Goal: Task Accomplishment & Management: Manage account settings

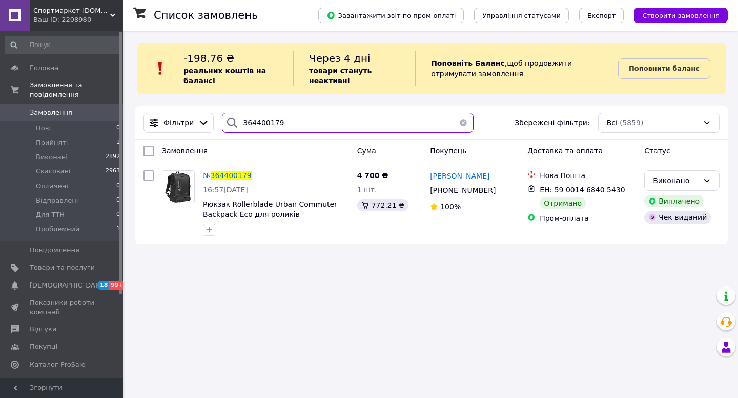
click at [290, 118] on input "364400179" at bounding box center [347, 123] width 251 height 20
paste input "644371"
type input "364644371"
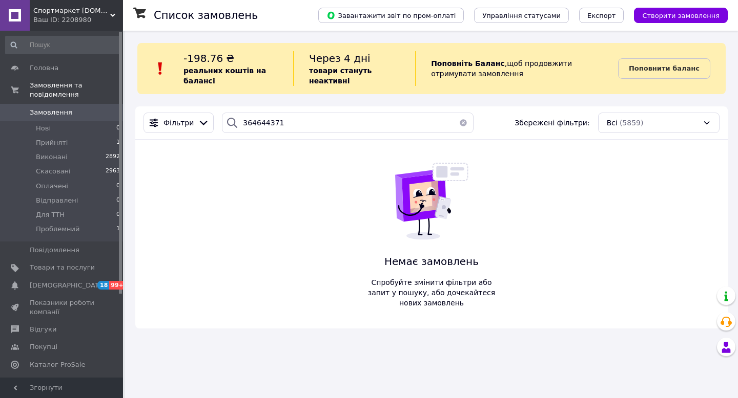
click at [102, 22] on div "Ваш ID: 2208980" at bounding box center [78, 19] width 90 height 9
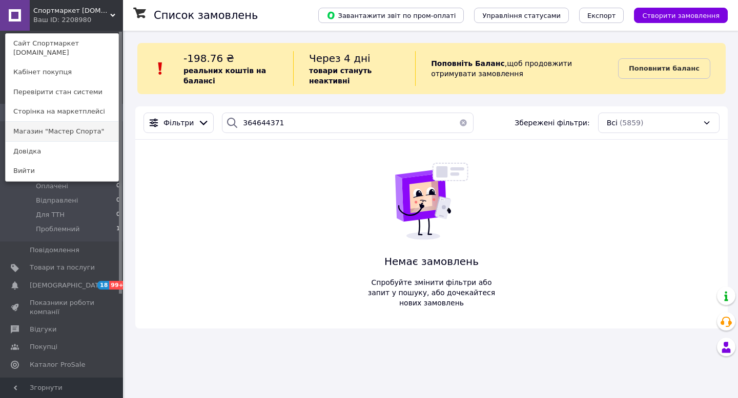
click at [95, 122] on link "Магазин "Мастер Спорта"" at bounding box center [62, 131] width 113 height 19
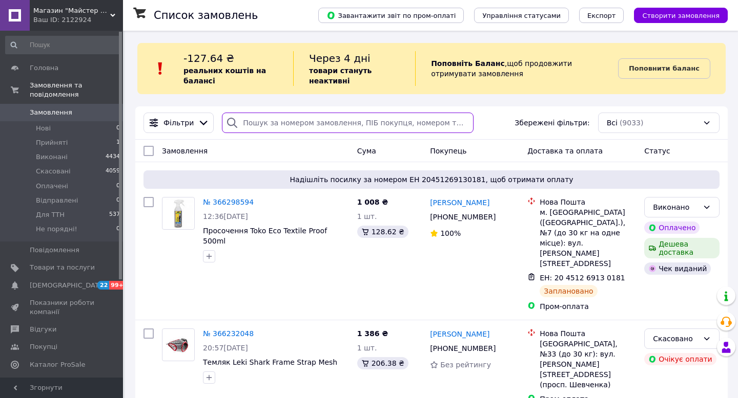
click at [277, 123] on input "search" at bounding box center [347, 123] width 251 height 20
paste input "364644371"
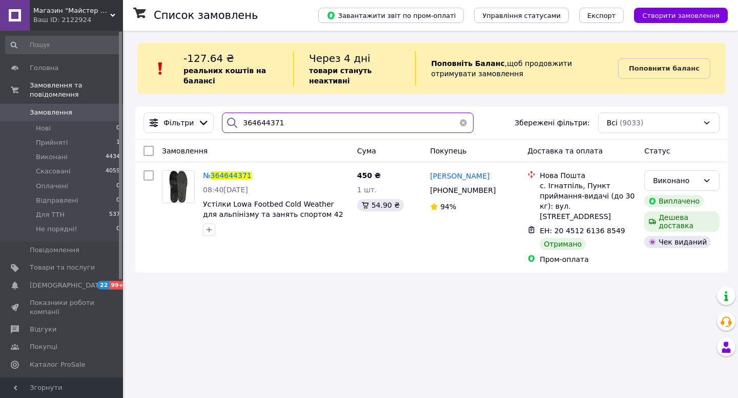
click at [272, 124] on input "364644371" at bounding box center [347, 123] width 251 height 20
paste input "364478"
type input "364364478"
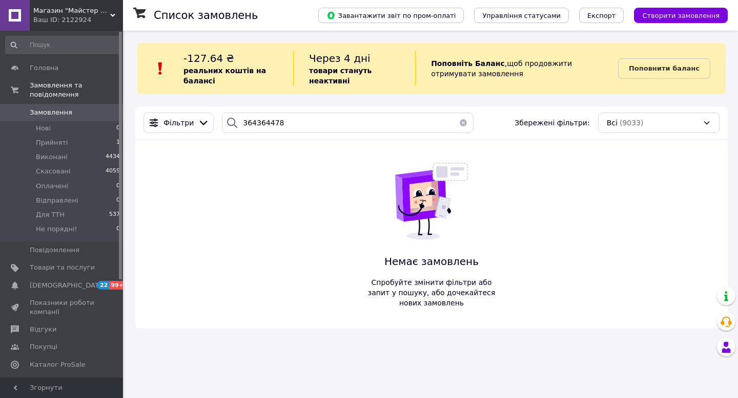
click at [92, 23] on div "Ваш ID: 2122924" at bounding box center [78, 19] width 90 height 9
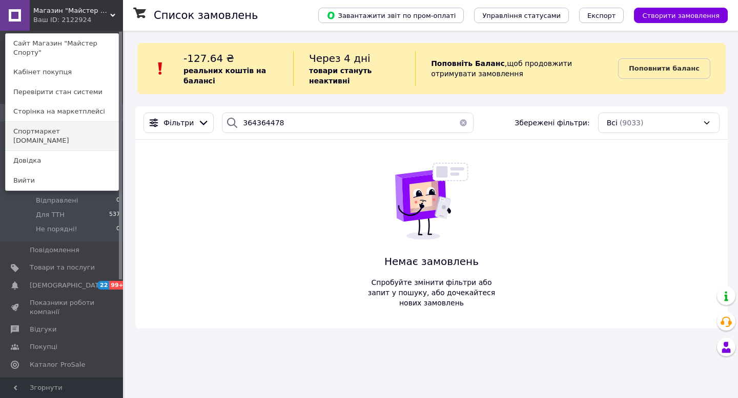
click at [86, 137] on link "Спортмаркет [DOMAIN_NAME]" at bounding box center [62, 136] width 113 height 29
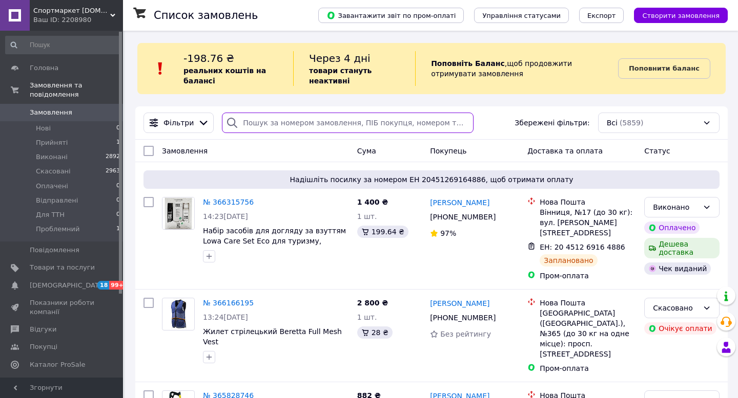
click at [359, 123] on input "search" at bounding box center [347, 123] width 251 height 20
paste input "364364478"
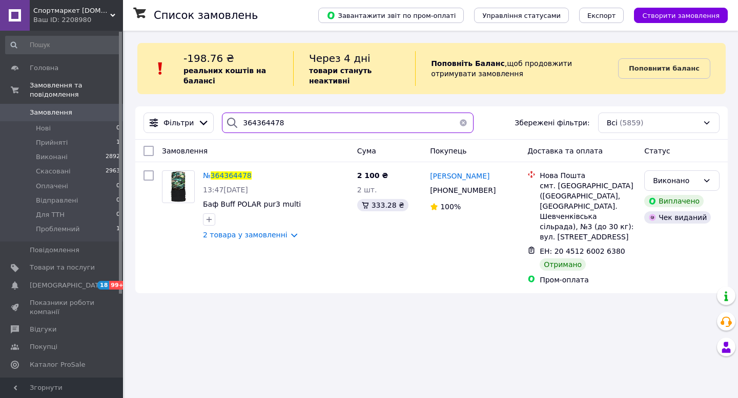
click at [268, 125] on input "364364478" at bounding box center [347, 123] width 251 height 20
paste input "876712"
type input "364876712"
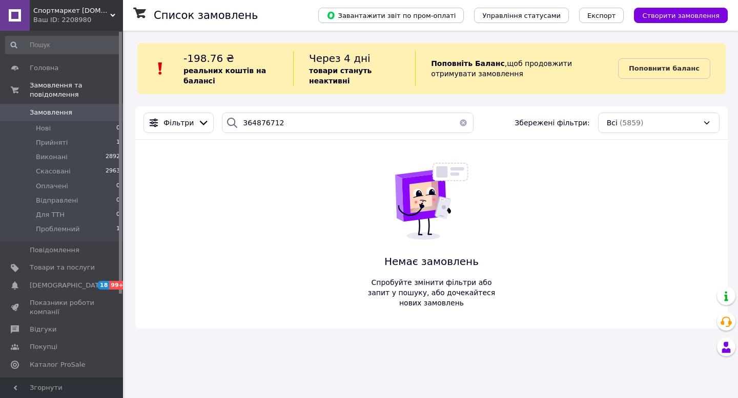
click at [98, 17] on div "Ваш ID: 2208980" at bounding box center [78, 19] width 90 height 9
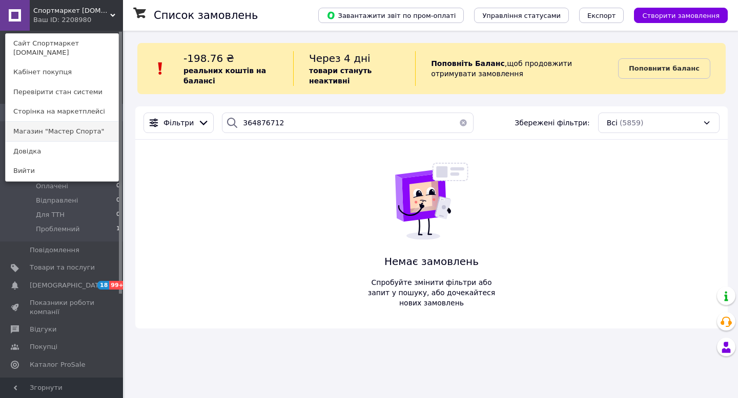
click at [93, 122] on link "Магазин "Мастер Спорта"" at bounding box center [62, 131] width 113 height 19
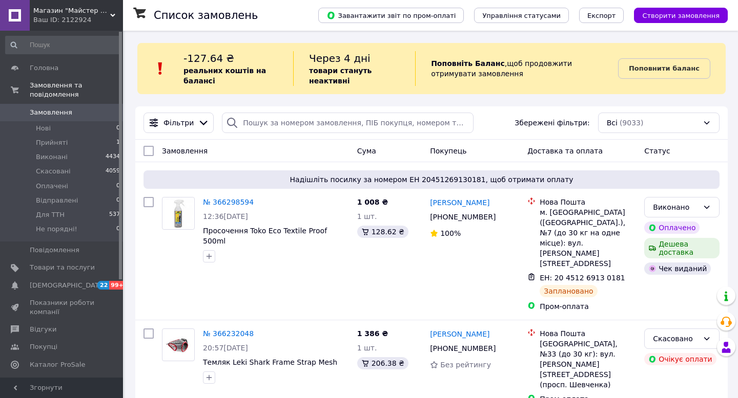
click at [296, 133] on div "Фільтри Збережені фільтри: Всі (9033)" at bounding box center [431, 123] width 584 height 20
click at [296, 121] on input "search" at bounding box center [347, 123] width 251 height 20
paste input "364876712"
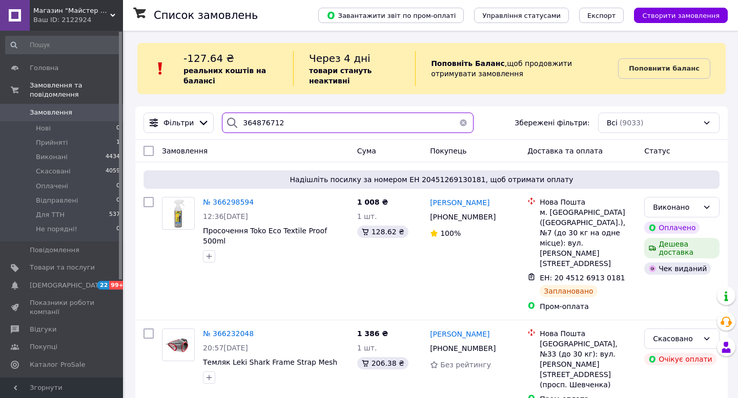
type input "364876712"
